Goal: Information Seeking & Learning: Learn about a topic

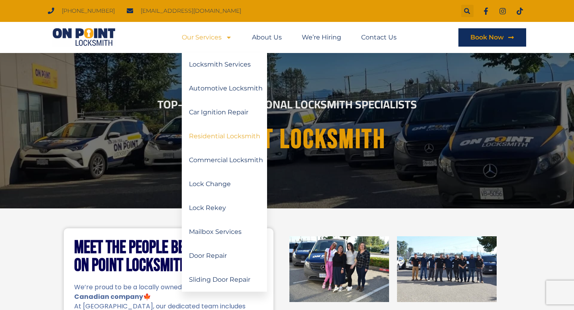
click at [219, 137] on link "Residential Locksmith" at bounding box center [224, 136] width 85 height 24
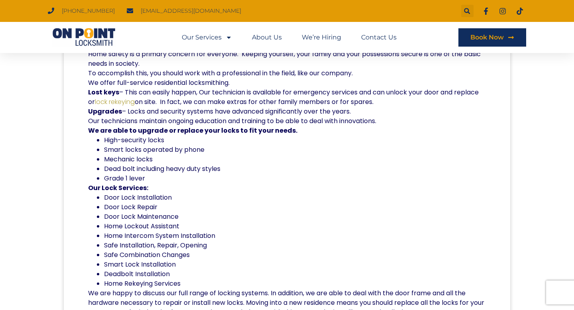
scroll to position [222, 0]
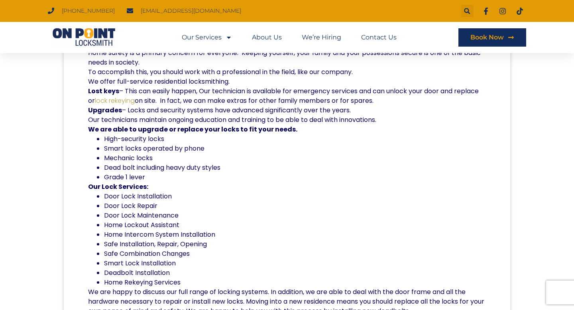
click at [135, 102] on link "lock rekeying" at bounding box center [115, 100] width 40 height 9
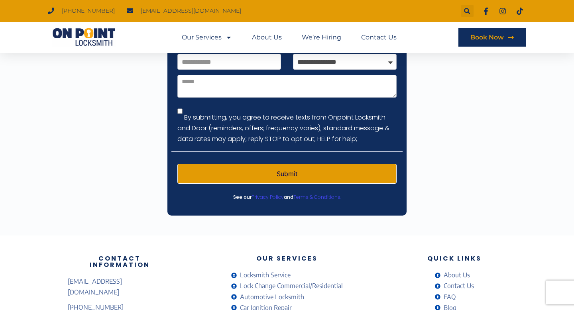
scroll to position [1964, 0]
